Goal: Task Accomplishment & Management: Manage account settings

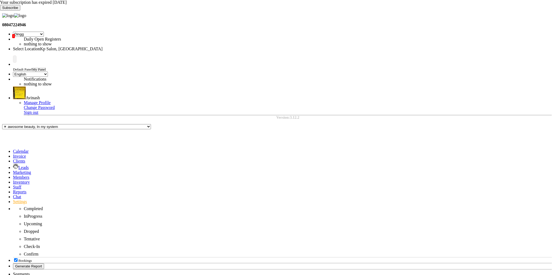
select select "28"
select select "en"
select select "1561"
